Goal: Information Seeking & Learning: Learn about a topic

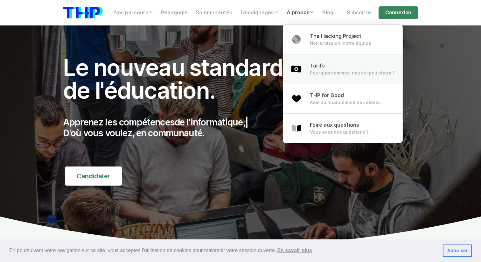
click at [311, 69] on div "Tarifs Pourquoi sommes-nous si peu chers ?" at bounding box center [352, 69] width 85 height 14
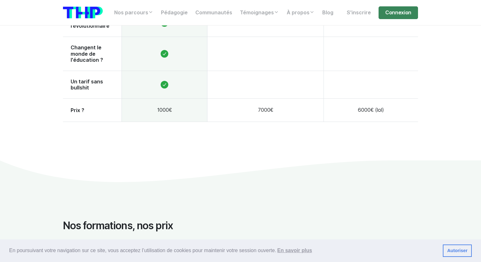
scroll to position [605, 0]
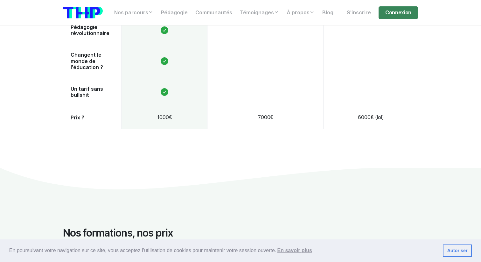
drag, startPoint x: 158, startPoint y: 103, endPoint x: 182, endPoint y: 103, distance: 23.2
click at [182, 106] on td "1000€" at bounding box center [165, 117] width 86 height 23
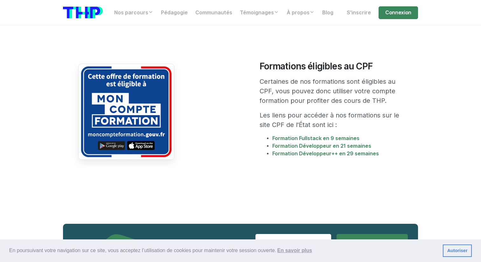
scroll to position [1131, 0]
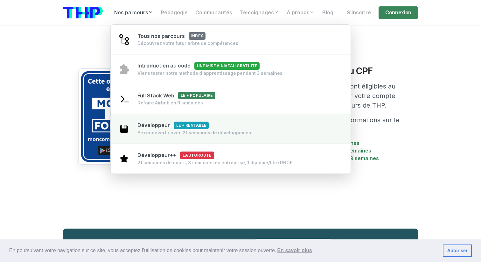
click at [163, 128] on span "Développeur Le + rentable" at bounding box center [172, 125] width 71 height 6
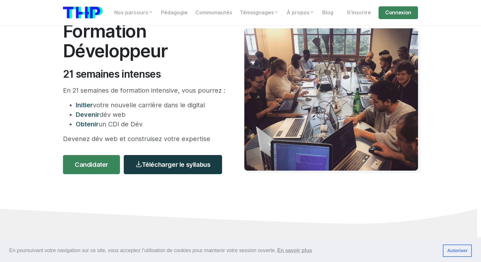
scroll to position [16, 0]
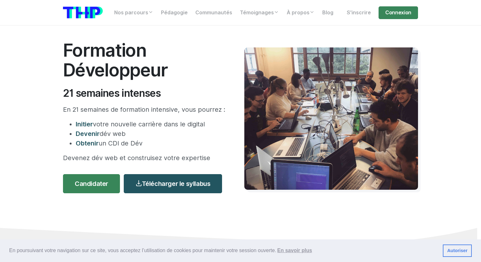
drag, startPoint x: 145, startPoint y: 144, endPoint x: 97, endPoint y: 114, distance: 56.8
click at [97, 115] on div "Formation Développeur 21 semaines intenses En 21 semaines de formation intensiv…" at bounding box center [149, 118] width 181 height 157
click at [97, 114] on p "En 21 semaines de formation intensive, vous pourrez :" at bounding box center [144, 110] width 162 height 10
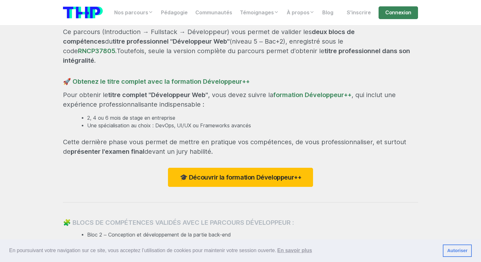
scroll to position [604, 0]
